Goal: Use online tool/utility: Use online tool/utility

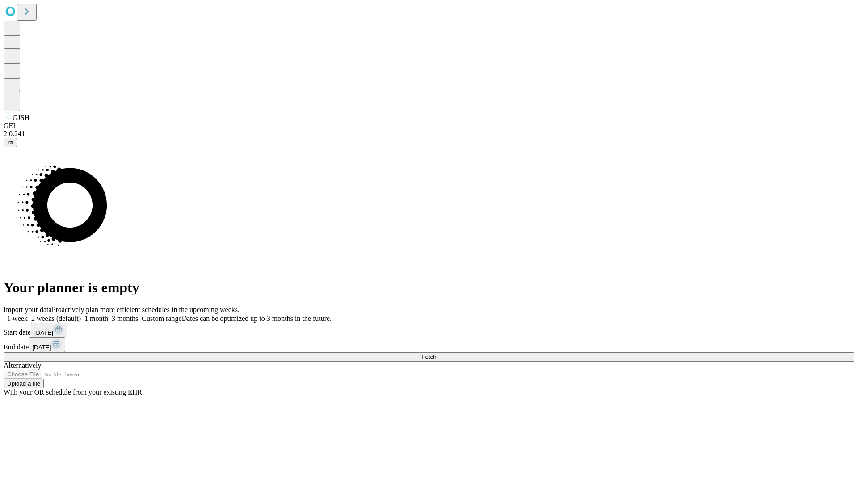
click at [436, 354] on span "Fetch" at bounding box center [428, 357] width 15 height 7
